Goal: Obtain resource: Obtain resource

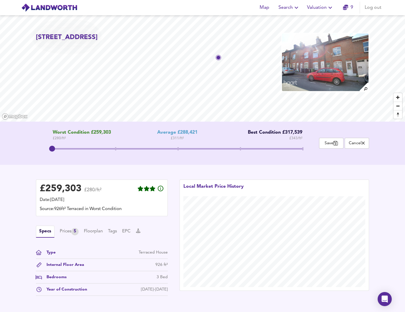
drag, startPoint x: 78, startPoint y: 147, endPoint x: 51, endPoint y: 148, distance: 26.5
click at [53, 148] on span at bounding box center [178, 149] width 250 height 11
click at [339, 142] on span "Save" at bounding box center [331, 144] width 18 height 6
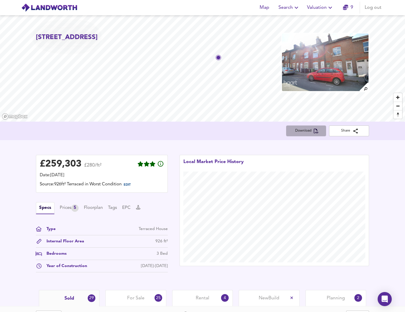
click at [302, 132] on span "Download" at bounding box center [306, 131] width 31 height 6
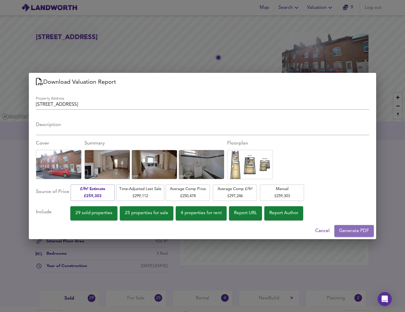
click at [352, 234] on span "Generate PDF" at bounding box center [354, 231] width 30 height 8
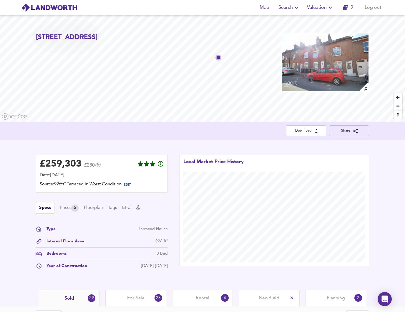
click at [351, 133] on span "Share" at bounding box center [349, 131] width 31 height 6
click at [137, 188] on span "EDIT" at bounding box center [129, 185] width 16 height 8
click at [126, 185] on span "EDIT" at bounding box center [129, 185] width 16 height 8
click at [130, 184] on span "EDIT" at bounding box center [127, 185] width 7 height 3
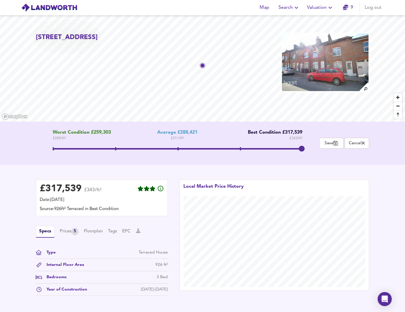
drag, startPoint x: 194, startPoint y: 147, endPoint x: 312, endPoint y: 146, distance: 118.2
click at [312, 146] on div "Worst Condition £259,303 £ 280 / ft² Average £288,421 £ 311 / ft² Best Conditio…" at bounding box center [177, 143] width 283 height 27
click at [337, 142] on icon "button" at bounding box center [335, 143] width 4 height 5
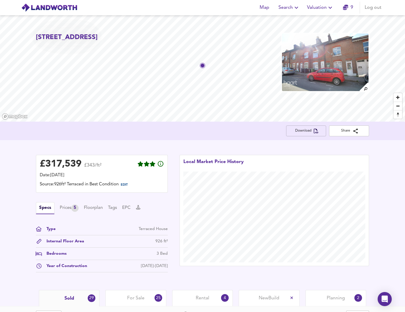
click at [301, 128] on span "Download" at bounding box center [306, 131] width 31 height 6
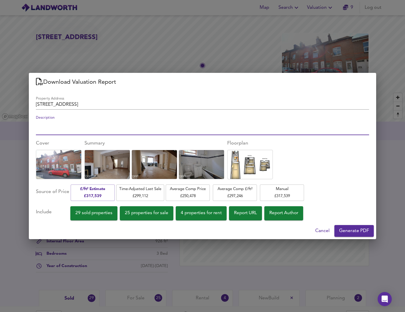
click at [82, 131] on textarea "Description" at bounding box center [202, 127] width 333 height 11
type textarea "End value in great condition."
click at [366, 230] on span "Generate PDF" at bounding box center [354, 231] width 30 height 8
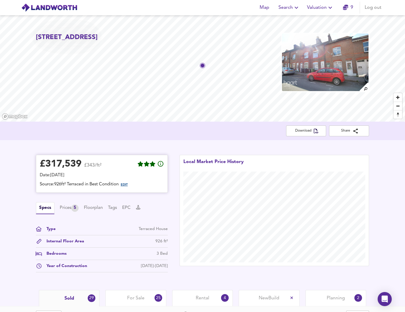
click at [128, 184] on span "EDIT" at bounding box center [124, 185] width 7 height 3
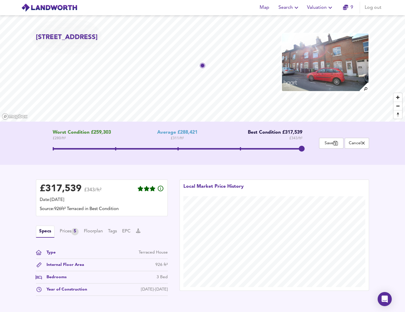
drag, startPoint x: 118, startPoint y: 144, endPoint x: 45, endPoint y: 147, distance: 72.7
click at [45, 147] on div "Worst Condition £259,303 £ 280 / ft² Average £288,421 £ 311 / ft² Best Conditio…" at bounding box center [177, 143] width 283 height 27
drag, startPoint x: 67, startPoint y: 149, endPoint x: 49, endPoint y: 149, distance: 18.2
click at [53, 149] on span at bounding box center [178, 149] width 250 height 11
click at [299, 149] on span at bounding box center [178, 148] width 250 height 1
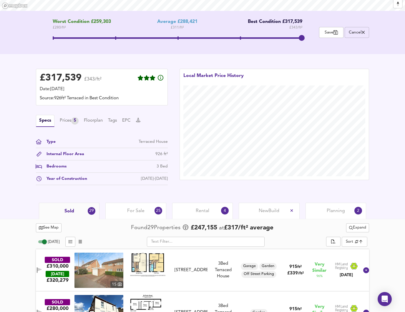
scroll to position [109, 0]
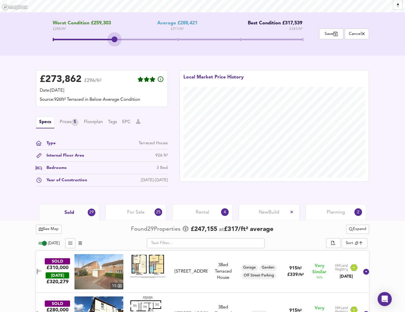
click at [117, 40] on span at bounding box center [178, 40] width 250 height 11
drag, startPoint x: 68, startPoint y: 34, endPoint x: 64, endPoint y: 35, distance: 4.7
click at [64, 35] on span at bounding box center [178, 40] width 250 height 11
click at [296, 37] on span at bounding box center [178, 40] width 250 height 11
drag, startPoint x: 353, startPoint y: 33, endPoint x: 362, endPoint y: 38, distance: 10.3
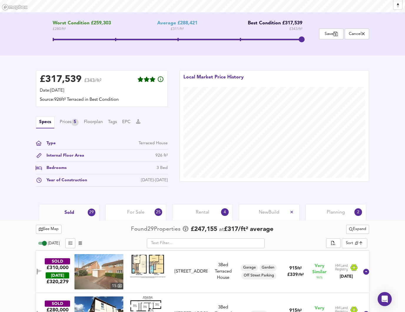
click at [353, 33] on span "Cancel" at bounding box center [357, 34] width 18 height 6
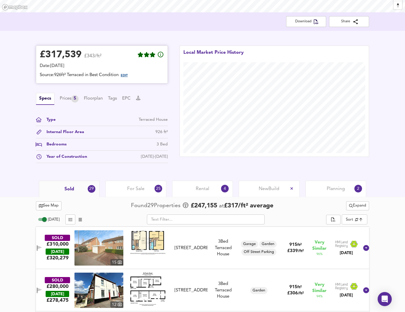
click at [128, 75] on span "EDIT" at bounding box center [124, 75] width 7 height 3
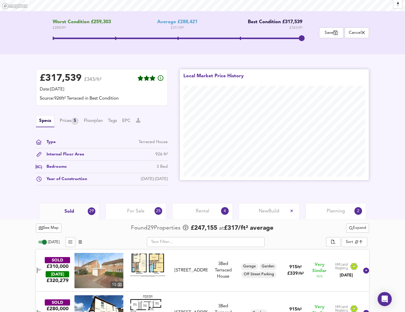
scroll to position [0, 0]
